Goal: Task Accomplishment & Management: Manage account settings

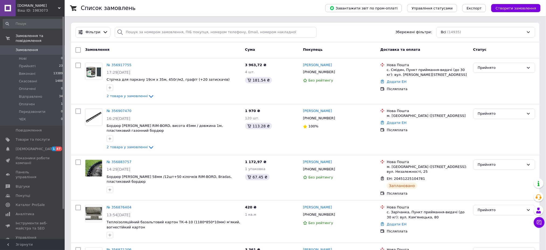
drag, startPoint x: 0, startPoint y: 0, endPoint x: 157, endPoint y: 20, distance: 158.5
click at [35, 62] on li "Прийняті 23" at bounding box center [33, 66] width 66 height 8
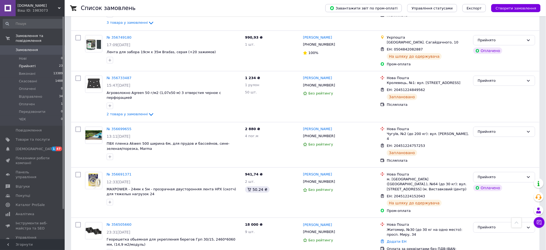
scroll to position [800, 0]
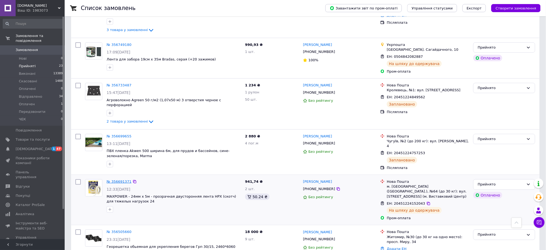
click at [121, 179] on link "№ 356691371" at bounding box center [119, 181] width 25 height 4
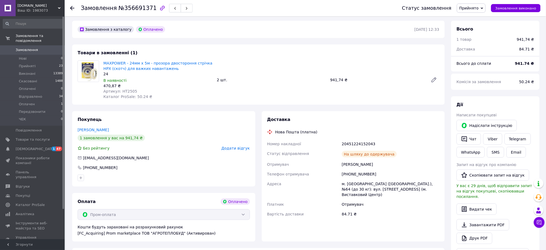
scroll to position [144, 0]
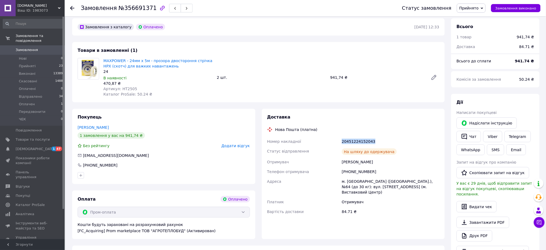
drag, startPoint x: 371, startPoint y: 134, endPoint x: 343, endPoint y: 137, distance: 28.7
click at [343, 137] on div "20451224152043" at bounding box center [391, 141] width 100 height 10
copy div "20451224152043"
click at [479, 10] on span "Прийнято" at bounding box center [469, 8] width 19 height 4
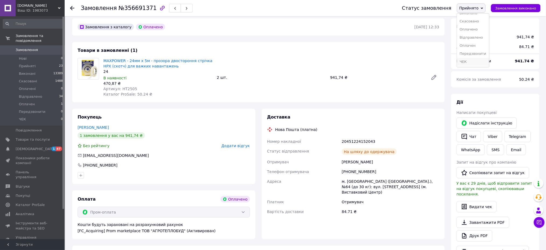
click at [472, 63] on li "ЧЕК" at bounding box center [473, 62] width 32 height 8
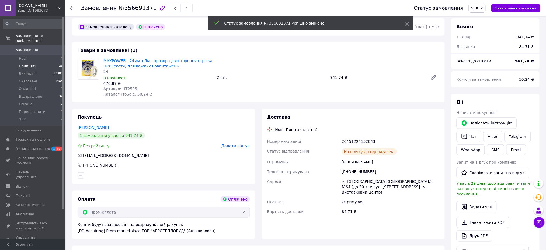
click at [38, 62] on li "Прийняті 23" at bounding box center [33, 66] width 66 height 8
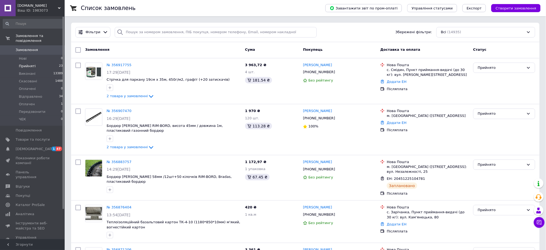
click at [38, 62] on li "Прийняті 23" at bounding box center [33, 66] width 66 height 8
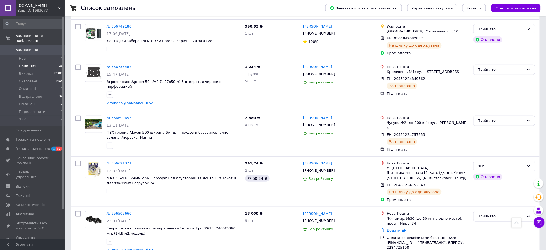
scroll to position [791, 0]
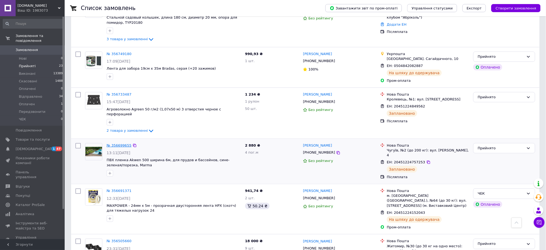
click at [115, 143] on link "№ 356699655" at bounding box center [119, 145] width 25 height 4
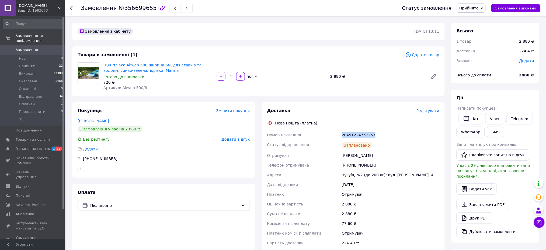
drag, startPoint x: 374, startPoint y: 134, endPoint x: 334, endPoint y: 137, distance: 40.0
click at [336, 136] on div "Номер накладної 20451224757253 Статус відправлення Заплановано Отримувач [PERSO…" at bounding box center [353, 189] width 175 height 118
copy div "Номер накладної 20451224757253"
click at [496, 131] on button "SMS" at bounding box center [495, 131] width 17 height 11
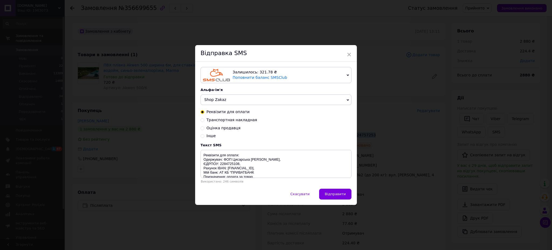
click at [203, 120] on input "Транспортная накладная" at bounding box center [203, 120] width 4 height 4
radio input "true"
radio input "false"
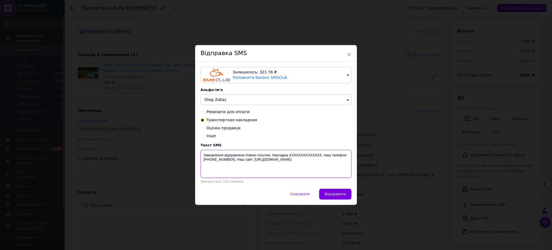
click at [320, 154] on textarea "Замовлення відправлене Новою поштою. Накладна XXXXXXXXXXXXXX. Наш телефон:[PHON…" at bounding box center [276, 164] width 151 height 28
paste textarea "380636079731"
type textarea "Замовлення відправлене Новою поштою. Накладна . Наш телефон:[PHONE_NUMBER]. Наш…"
click at [348, 53] on span "×" at bounding box center [349, 54] width 5 height 9
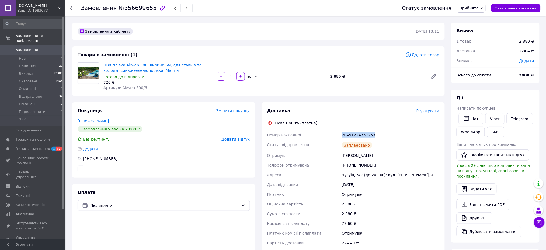
drag, startPoint x: 370, startPoint y: 133, endPoint x: 334, endPoint y: 135, distance: 36.4
click at [335, 135] on div "Номер накладної 20451224757253 Статус відправлення Заплановано Отримувач [PERSO…" at bounding box center [353, 189] width 175 height 118
copy div "Номер накладної 20451224757253"
click at [498, 133] on button "SMS" at bounding box center [495, 131] width 17 height 11
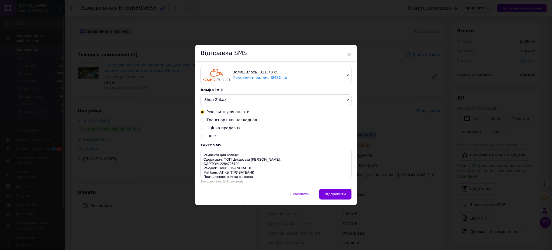
click at [202, 121] on input "Транспортная накладная" at bounding box center [203, 120] width 4 height 4
radio input "true"
radio input "false"
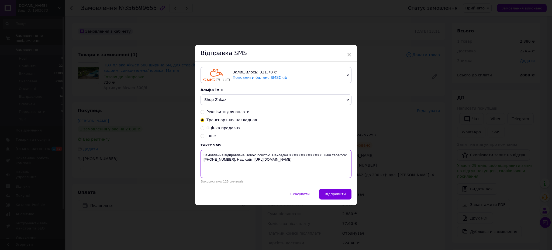
click at [321, 156] on textarea "Замовлення відправлене Новою поштою. Накладна XXXXXXXXXXXXXX. Наш телефон:[PHON…" at bounding box center [276, 164] width 151 height 28
paste textarea "20451224757253"
type textarea "Замовлення відправлене Новою поштою. Накладна [PHONE_NUMBER]. Наш телефон:[PHON…"
click at [330, 194] on span "Відправити" at bounding box center [335, 194] width 21 height 4
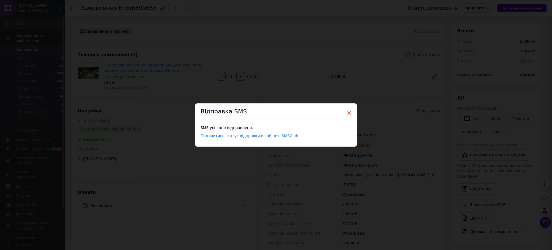
click at [349, 112] on span "×" at bounding box center [349, 112] width 5 height 9
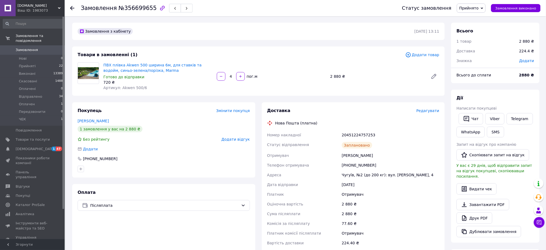
click at [468, 8] on span "Прийнято" at bounding box center [469, 8] width 19 height 4
click at [477, 60] on li "ЧЕК" at bounding box center [473, 62] width 32 height 8
click at [32, 64] on span "Прийняті" at bounding box center [27, 66] width 17 height 5
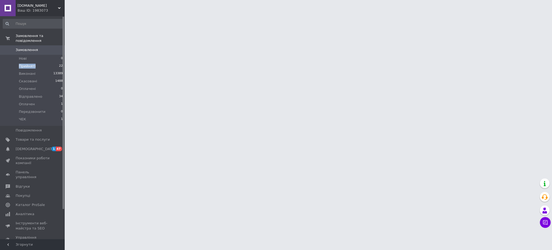
click at [32, 64] on span "Прийняті" at bounding box center [27, 66] width 17 height 5
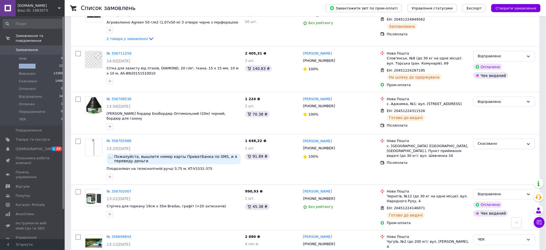
scroll to position [1114, 0]
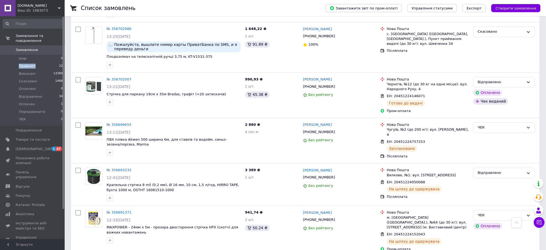
click at [39, 62] on li "Прийняті 22" at bounding box center [33, 66] width 66 height 8
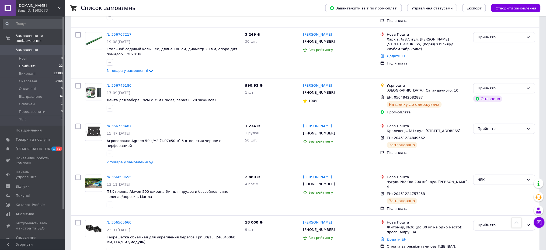
scroll to position [754, 0]
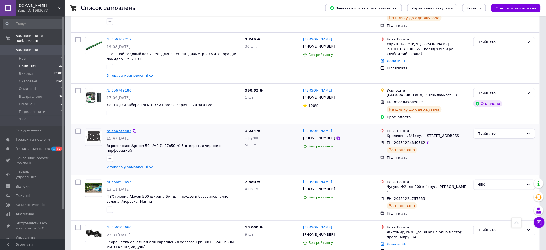
click at [119, 129] on link "№ 356733487" at bounding box center [119, 131] width 25 height 4
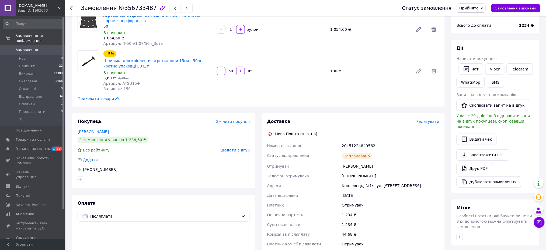
scroll to position [72, 0]
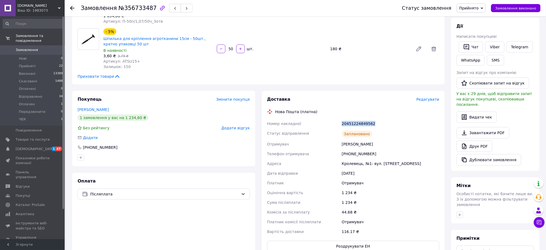
drag, startPoint x: 372, startPoint y: 123, endPoint x: 341, endPoint y: 124, distance: 31.5
click at [341, 124] on div "20451224849562" at bounding box center [391, 124] width 100 height 10
copy div "20451224849562"
click at [477, 6] on span "Прийнято" at bounding box center [469, 8] width 19 height 4
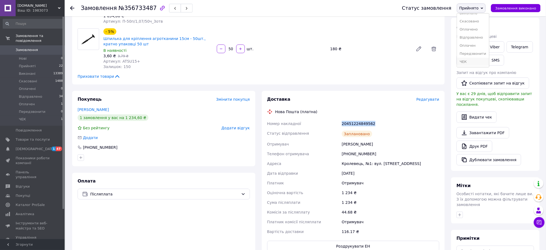
click at [477, 61] on li "ЧЕК" at bounding box center [473, 62] width 32 height 8
click at [32, 64] on span "Прийняті" at bounding box center [27, 66] width 17 height 5
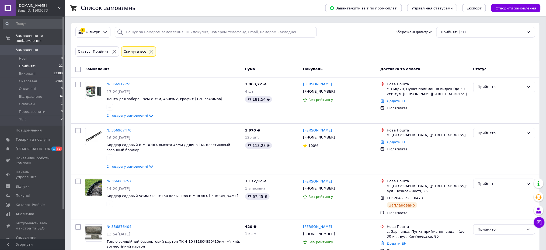
click at [32, 64] on span "Прийняті" at bounding box center [27, 66] width 17 height 5
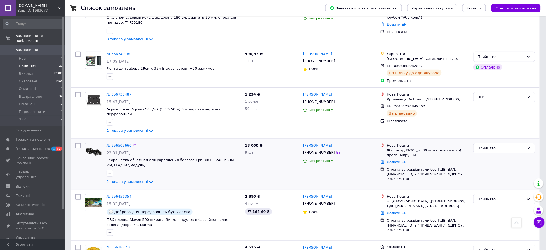
scroll to position [755, 0]
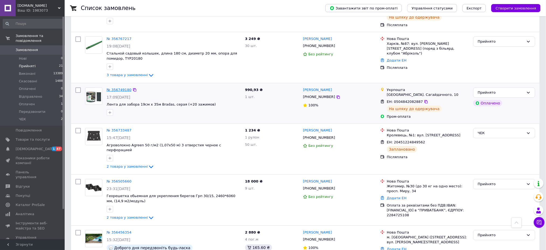
click at [121, 88] on link "№ 356749180" at bounding box center [119, 90] width 25 height 4
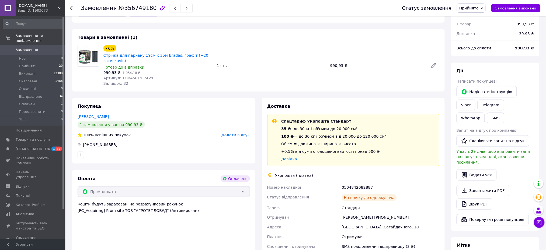
scroll to position [180, 0]
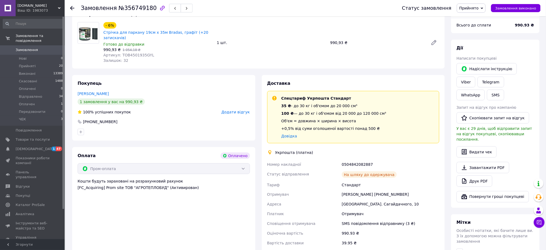
drag, startPoint x: 429, startPoint y: 184, endPoint x: 402, endPoint y: 185, distance: 26.7
click at [402, 189] on div "[PERSON_NAME] [PHONE_NUMBER]" at bounding box center [391, 194] width 100 height 10
copy div "[PHONE_NUMBER]"
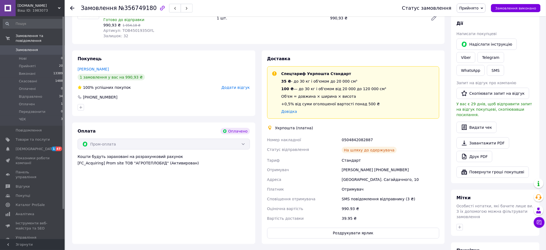
scroll to position [216, 0]
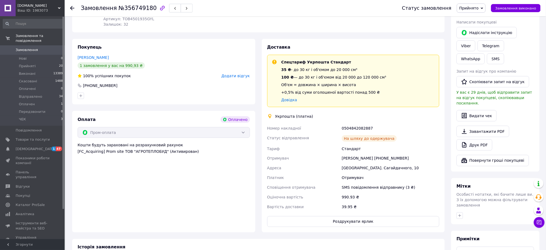
click at [309, 153] on div "Отримувач" at bounding box center [303, 158] width 75 height 10
click at [479, 8] on span "Прийнято" at bounding box center [469, 8] width 19 height 4
click at [477, 61] on li "ЧЕК" at bounding box center [473, 62] width 32 height 8
click at [43, 62] on li "Прийняті 20" at bounding box center [33, 66] width 66 height 8
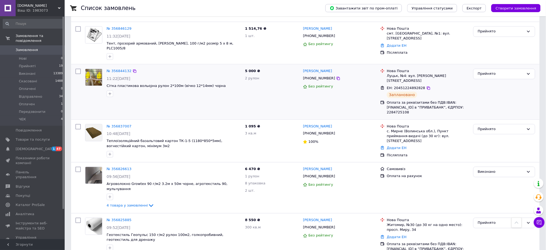
scroll to position [575, 0]
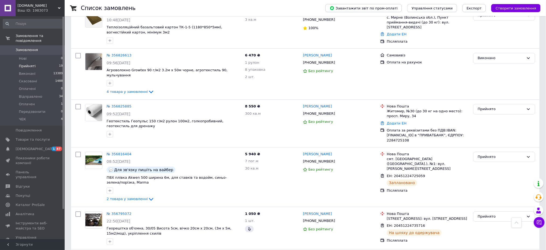
click at [34, 62] on li "Прийняті 19" at bounding box center [33, 66] width 66 height 8
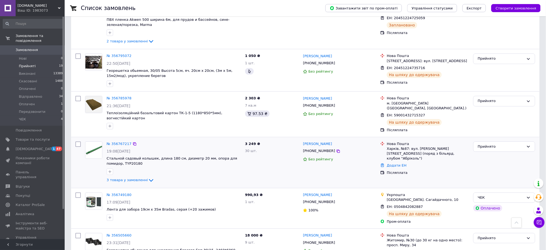
scroll to position [614, 0]
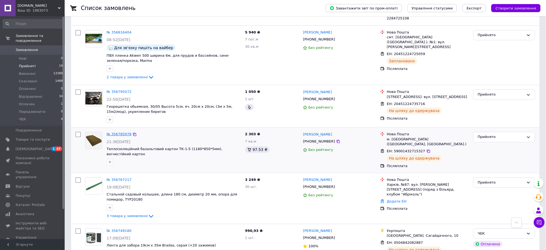
click at [122, 132] on link "№ 356785978" at bounding box center [119, 134] width 25 height 4
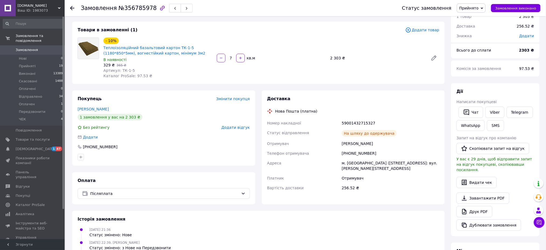
scroll to position [36, 0]
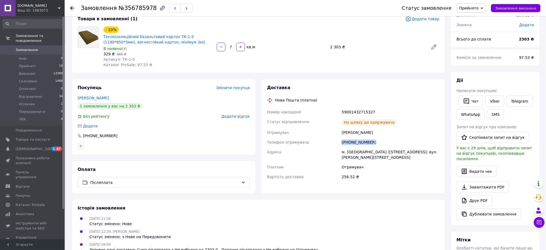
drag, startPoint x: 371, startPoint y: 141, endPoint x: 333, endPoint y: 147, distance: 38.9
click at [336, 145] on div "Номер накладної 59001432715327 Статус відправлення На шляху до одержувача Отрим…" at bounding box center [353, 144] width 175 height 74
copy div "Телефон отримувача [PHONE_NUMBER]"
click at [334, 135] on div "Отримувач" at bounding box center [303, 132] width 75 height 10
click at [39, 62] on li "Прийняті 19" at bounding box center [33, 66] width 66 height 8
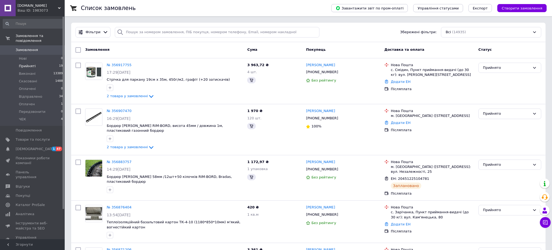
click at [38, 62] on li "Прийняті 19" at bounding box center [33, 66] width 66 height 8
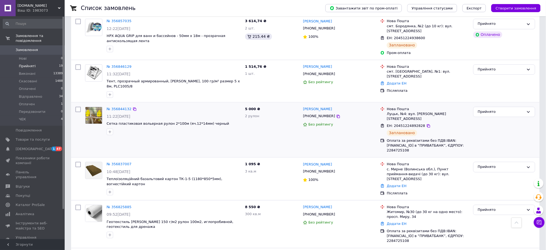
scroll to position [395, 0]
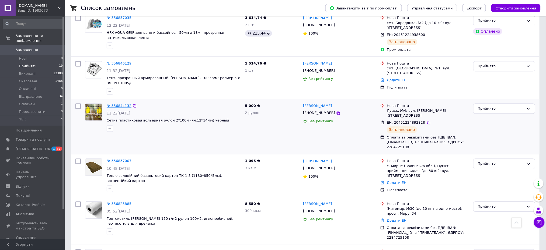
click at [118, 103] on link "№ 356844132" at bounding box center [119, 105] width 25 height 4
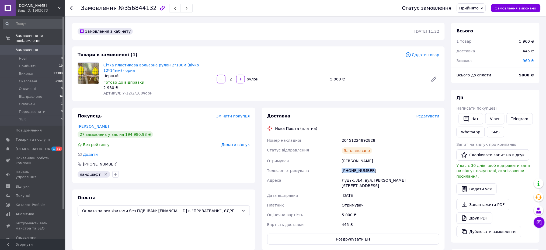
drag, startPoint x: 370, startPoint y: 170, endPoint x: 341, endPoint y: 173, distance: 29.0
click at [341, 173] on div "Номер накладної 20451224892828 Статус відправлення Заплановано Отримувач [PERSO…" at bounding box center [353, 182] width 175 height 94
copy div "Телефон отримувача [PHONE_NUMBER]"
click at [391, 122] on div "Доставка Редагувати Нова Пошта (платна) Номер накладної 20451224892828 Статус в…" at bounding box center [353, 178] width 172 height 131
drag, startPoint x: 372, startPoint y: 139, endPoint x: 339, endPoint y: 143, distance: 34.1
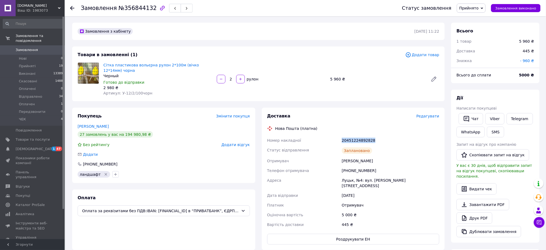
click at [339, 143] on div "Номер накладної 20451224892828 Статус відправлення Заплановано Отримувач [PERSO…" at bounding box center [353, 182] width 175 height 94
copy div "Номер накладної 20451224892828"
click at [26, 64] on span "Прийняті" at bounding box center [27, 66] width 17 height 5
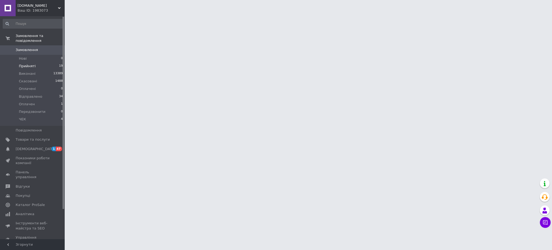
click at [26, 64] on span "Прийняті" at bounding box center [27, 66] width 17 height 5
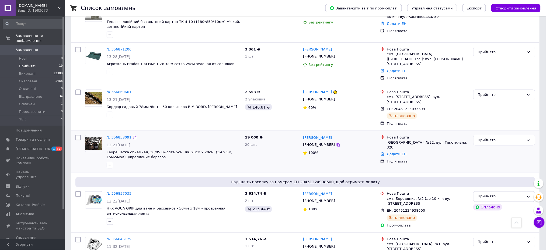
scroll to position [216, 0]
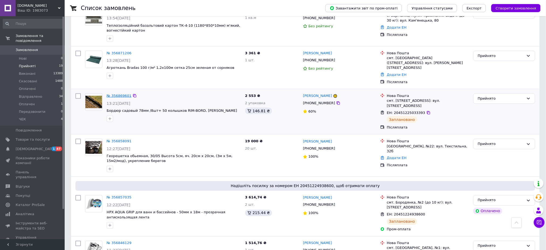
click at [120, 94] on link "№ 356869601" at bounding box center [119, 96] width 25 height 4
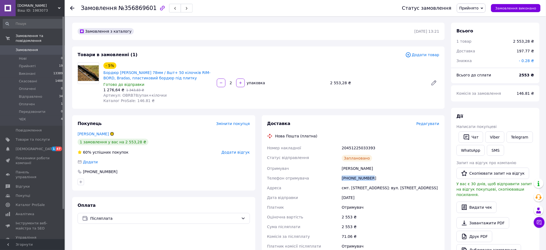
drag, startPoint x: 371, startPoint y: 177, endPoint x: 336, endPoint y: 182, distance: 35.4
click at [336, 182] on div "Номер накладної 20451225033393 Статус відправлення Заплановано Отримувач [PERSO…" at bounding box center [353, 202] width 175 height 118
copy div "Телефон отримувача [PHONE_NUMBER]"
click at [386, 158] on div "Заплановано" at bounding box center [391, 158] width 100 height 11
drag, startPoint x: 371, startPoint y: 146, endPoint x: 339, endPoint y: 149, distance: 32.2
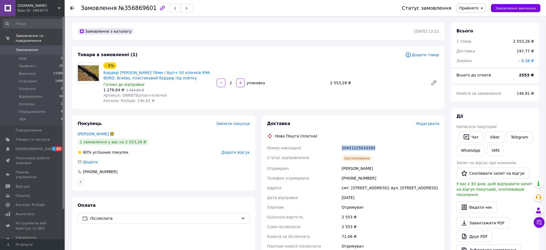
click at [339, 149] on div "Номер накладної 20451225033393 Статус відправлення Заплановано Отримувач [PERSO…" at bounding box center [353, 202] width 175 height 118
copy div "Номер накладної 20451225033393"
click at [29, 64] on span "Прийняті" at bounding box center [27, 66] width 17 height 5
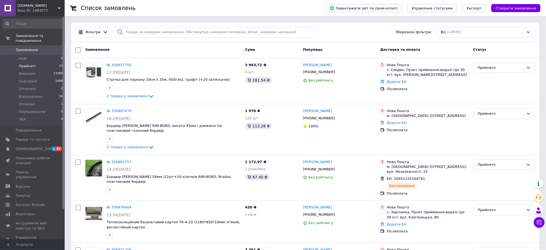
click at [28, 64] on span "Прийняті" at bounding box center [27, 66] width 17 height 5
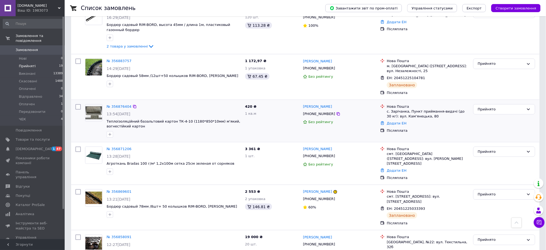
scroll to position [108, 0]
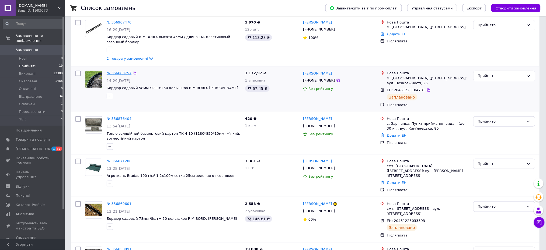
click at [119, 73] on link "№ 356883757" at bounding box center [119, 73] width 25 height 4
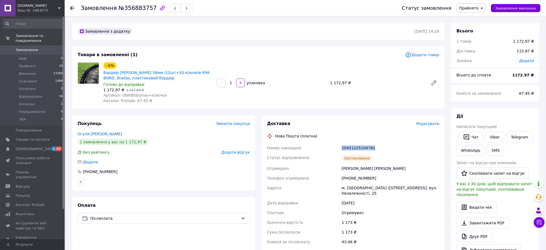
drag, startPoint x: 371, startPoint y: 147, endPoint x: 336, endPoint y: 151, distance: 35.8
click at [336, 151] on div "Номер накладної 20451225104781 Статус відправлення Заплановано Отримувач [PERSO…" at bounding box center [353, 204] width 175 height 123
click at [469, 11] on span "Прийнято" at bounding box center [471, 8] width 29 height 9
click at [473, 59] on li "ЧЕК" at bounding box center [473, 62] width 32 height 8
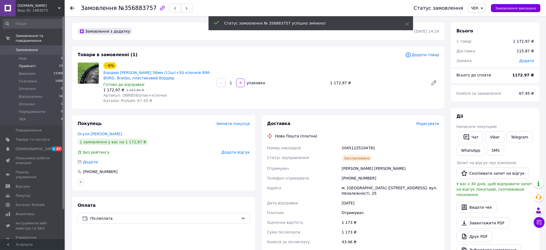
click at [34, 62] on li "Прийняті 19" at bounding box center [33, 66] width 66 height 8
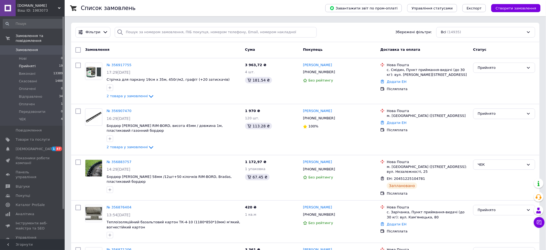
click at [35, 62] on li "Прийняті 19" at bounding box center [33, 66] width 66 height 8
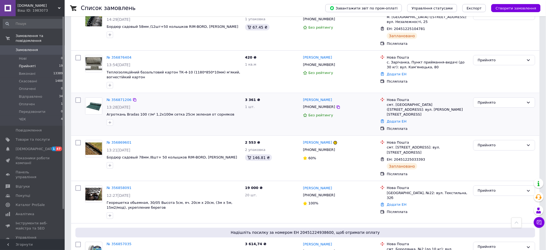
scroll to position [180, 0]
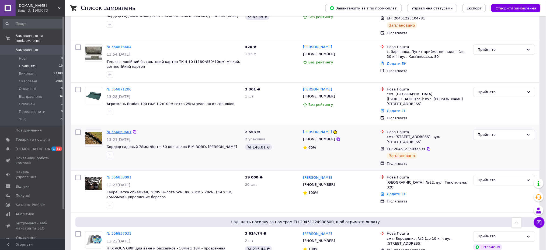
click at [119, 130] on link "№ 356869601" at bounding box center [119, 132] width 25 height 4
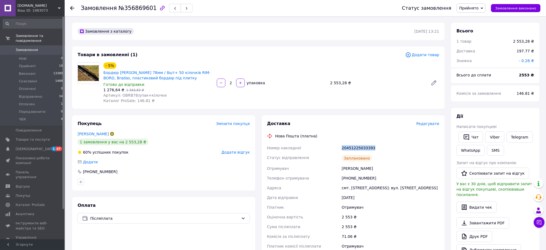
drag, startPoint x: 371, startPoint y: 148, endPoint x: 335, endPoint y: 152, distance: 36.4
click at [335, 152] on div "Номер накладної 20451225033393 Статус відправлення Заплановано Отримувач [PERSO…" at bounding box center [353, 202] width 175 height 118
